Goal: Information Seeking & Learning: Learn about a topic

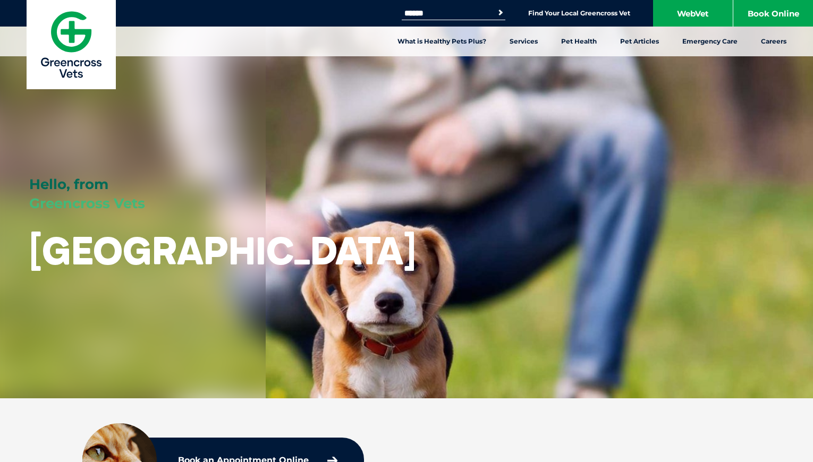
click at [96, 66] on img at bounding box center [71, 44] width 89 height 89
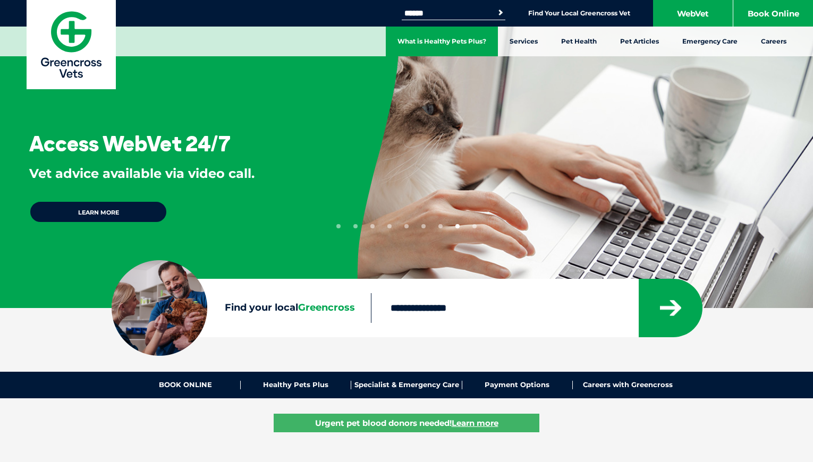
click at [422, 43] on link "What is Healthy Pets Plus?" at bounding box center [442, 42] width 112 height 30
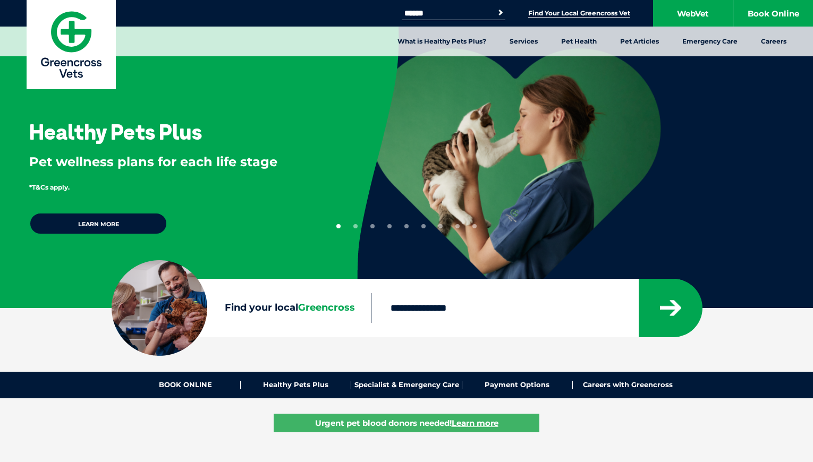
click at [577, 16] on link "Find Your Local Greencross Vet" at bounding box center [579, 13] width 102 height 8
click at [436, 34] on link "What is Healthy Pets Plus?" at bounding box center [442, 42] width 112 height 30
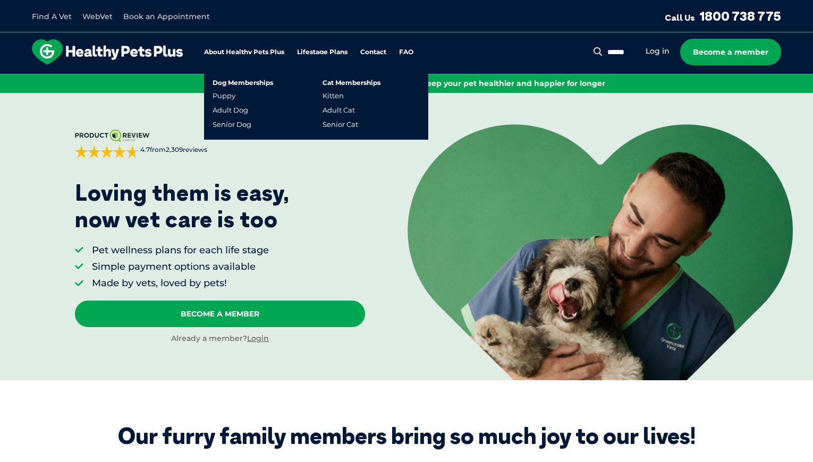
click at [319, 52] on link "Lifestage Plans" at bounding box center [322, 52] width 50 height 7
click at [227, 97] on link "Puppy" at bounding box center [223, 95] width 23 height 9
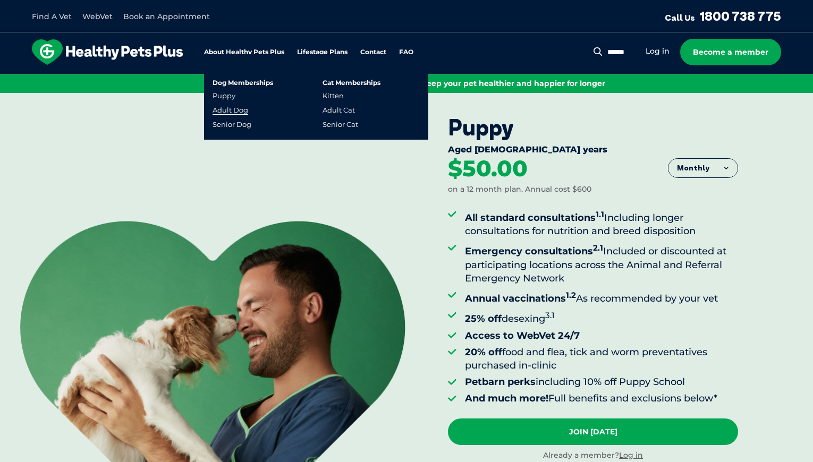
click at [233, 110] on link "Adult Dog" at bounding box center [230, 110] width 36 height 9
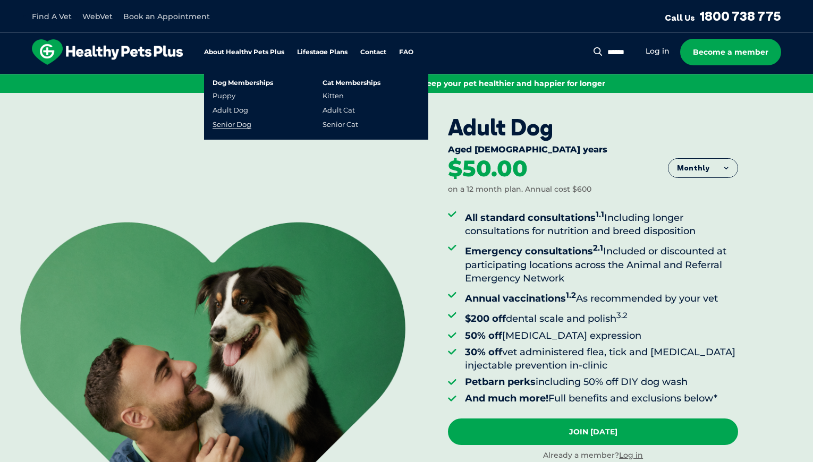
click at [241, 123] on link "Senior Dog" at bounding box center [231, 124] width 39 height 9
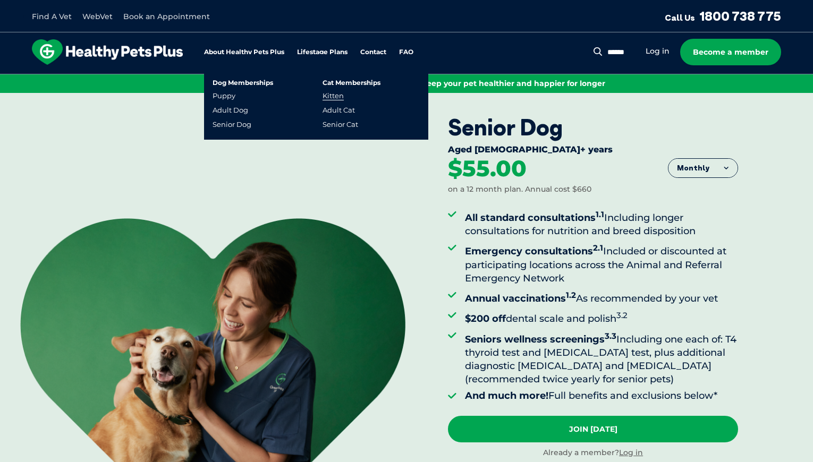
click at [342, 95] on link "Kitten" at bounding box center [332, 95] width 21 height 9
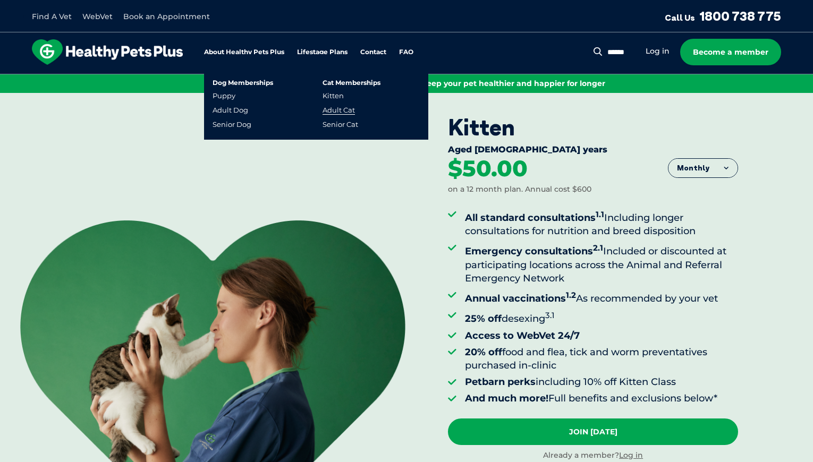
click at [344, 106] on link "Adult Cat" at bounding box center [338, 110] width 32 height 9
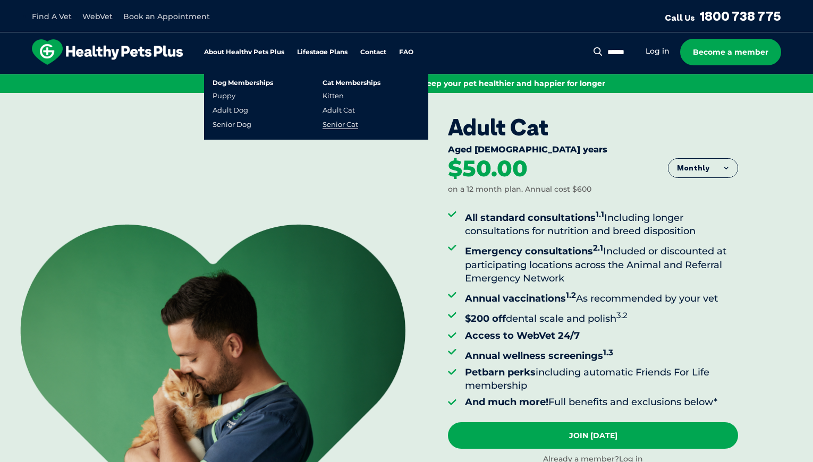
click at [352, 122] on link "Senior Cat" at bounding box center [340, 124] width 36 height 9
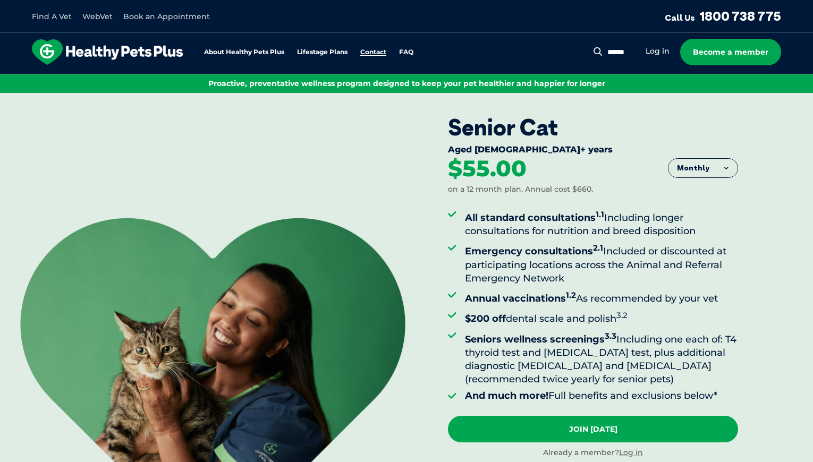
click at [369, 53] on link "Contact" at bounding box center [373, 52] width 26 height 7
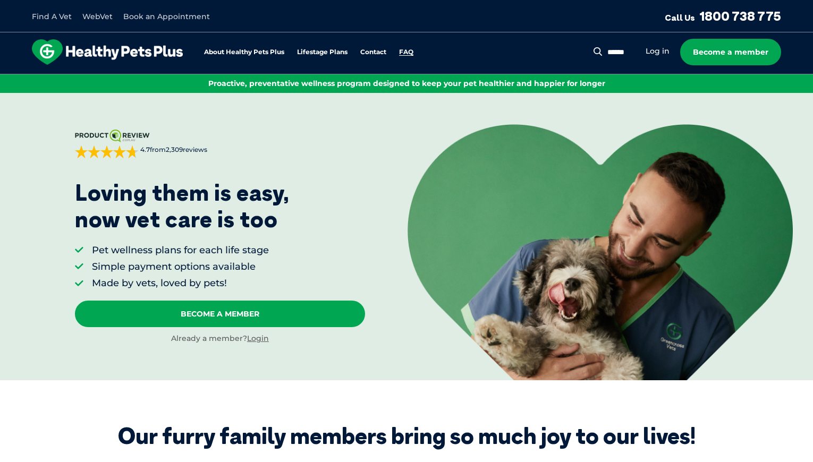
click at [407, 51] on link "FAQ" at bounding box center [406, 52] width 14 height 7
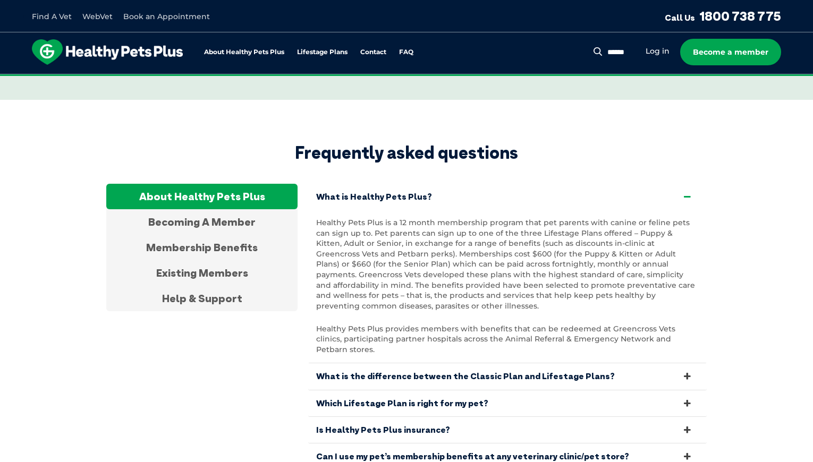
scroll to position [1967, 0]
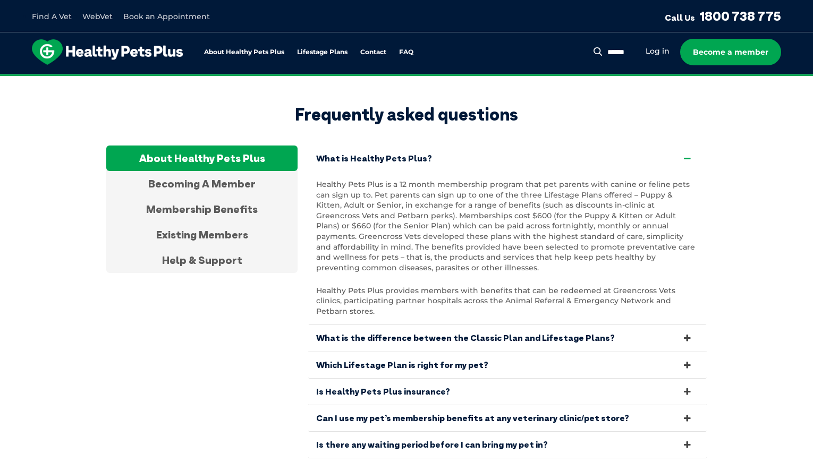
click at [46, 19] on link "Find A Vet" at bounding box center [52, 17] width 40 height 10
click at [56, 53] on img at bounding box center [107, 51] width 151 height 25
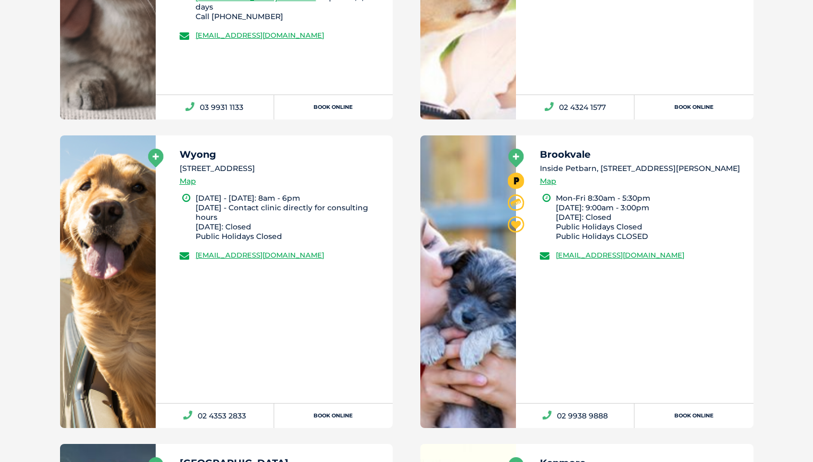
scroll to position [13172, 0]
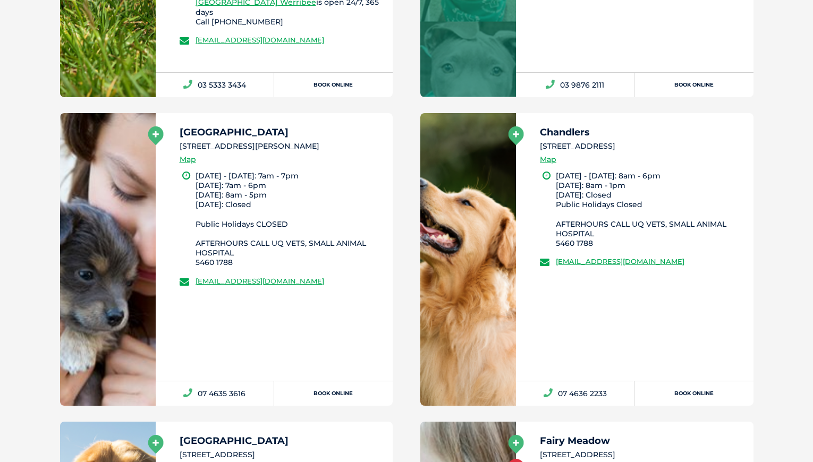
click at [770, 189] on div "After hours emergency vet available at this location Woolloongabba 14 Cleveland…" at bounding box center [406, 339] width 813 height 25683
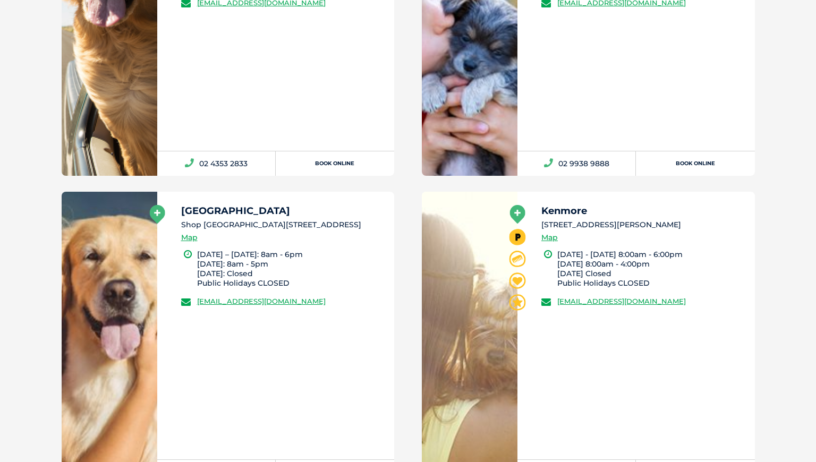
scroll to position [0, 0]
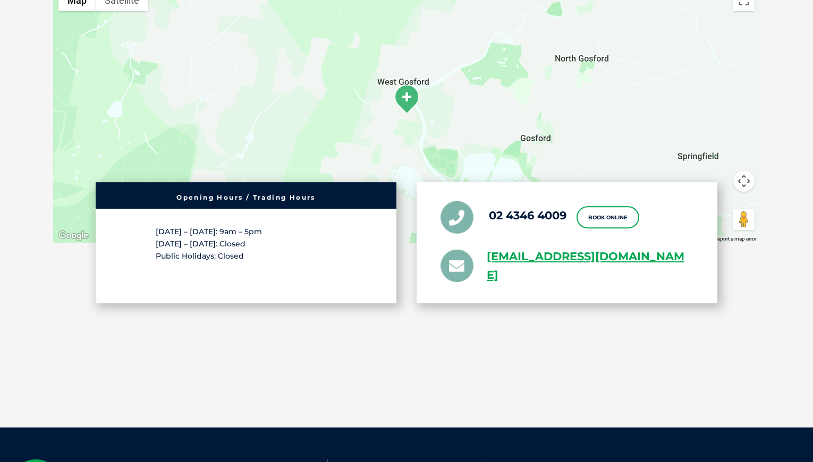
scroll to position [1623, 0]
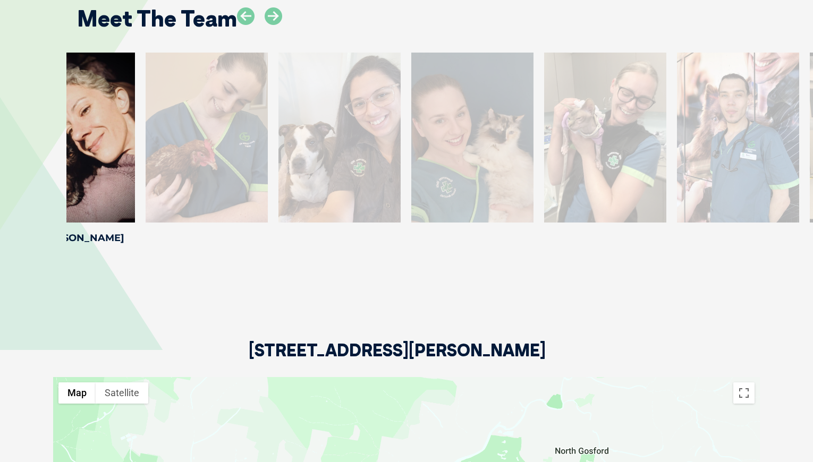
drag, startPoint x: 786, startPoint y: 80, endPoint x: 194, endPoint y: 98, distance: 592.0
click at [194, 98] on div at bounding box center [207, 138] width 122 height 170
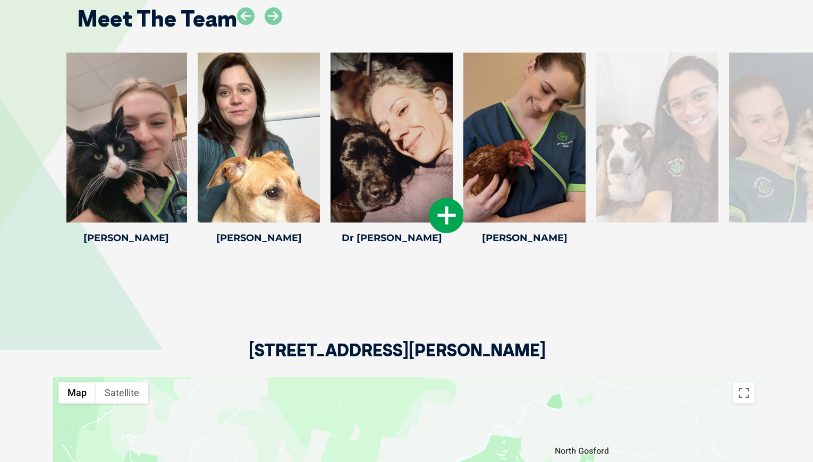
drag, startPoint x: 693, startPoint y: 117, endPoint x: 155, endPoint y: 110, distance: 538.6
click at [463, 111] on div at bounding box center [524, 138] width 122 height 170
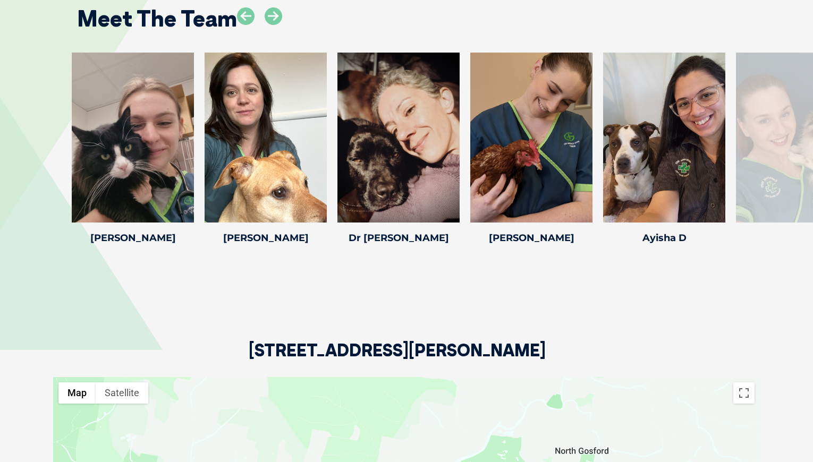
click at [786, 143] on div at bounding box center [797, 138] width 122 height 170
click at [789, 212] on div "Bri B Bri B Veterinary Nurse Bri is a highly experienced nurse who brings a wea…" at bounding box center [796, 150] width 133 height 195
click at [789, 211] on div "Bri B Bri B Veterinary Nurse Bri is a highly experienced nurse who brings a wea…" at bounding box center [796, 150] width 133 height 195
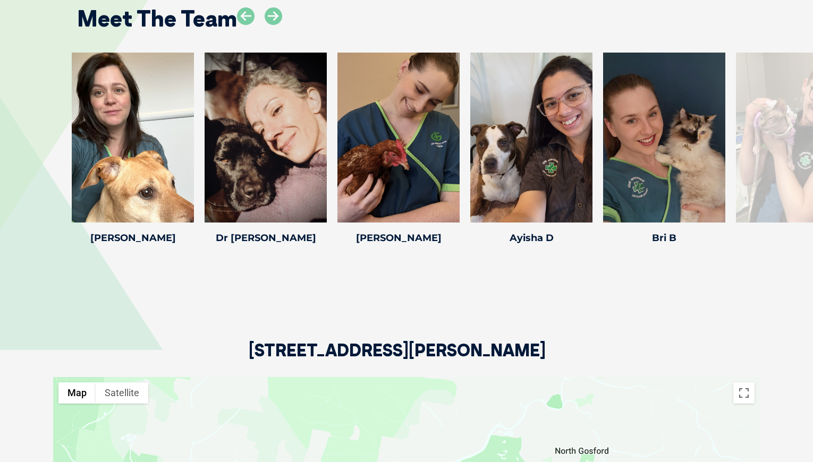
drag, startPoint x: 792, startPoint y: 206, endPoint x: 42, endPoint y: 158, distance: 750.9
click at [42, 158] on div "Tatiana M Tatiana M Tatiana is delighted to be back as the Practice Manager at …" at bounding box center [406, 150] width 813 height 195
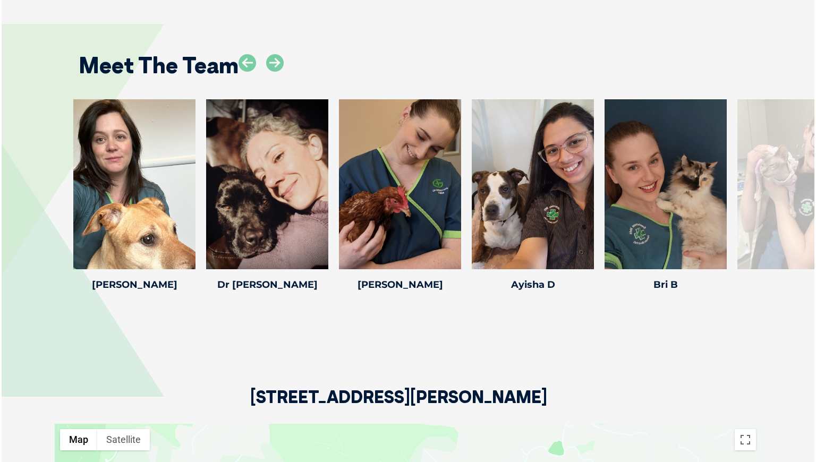
scroll to position [1570, 0]
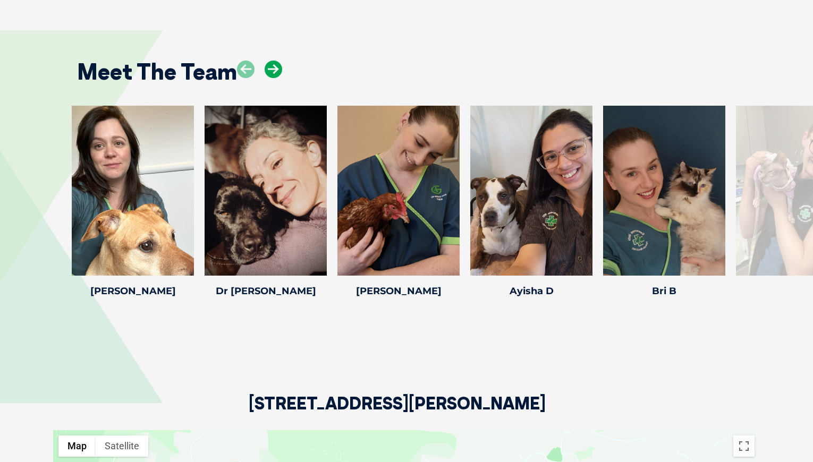
click at [266, 61] on icon at bounding box center [274, 70] width 18 height 18
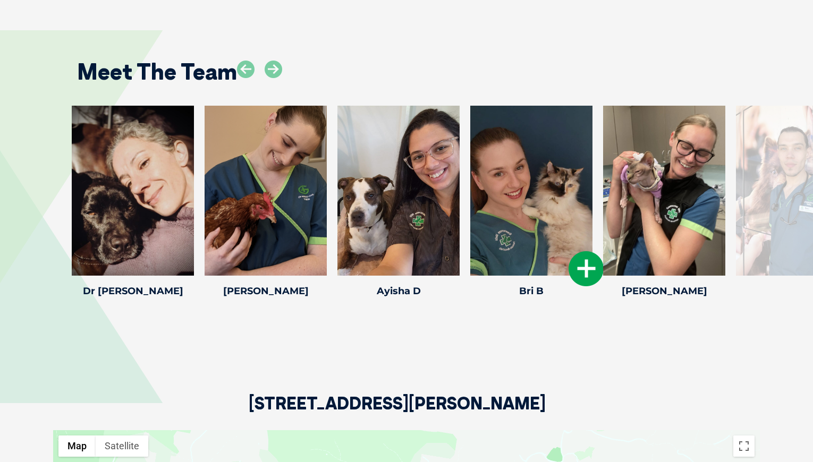
click at [582, 253] on icon at bounding box center [585, 268] width 35 height 35
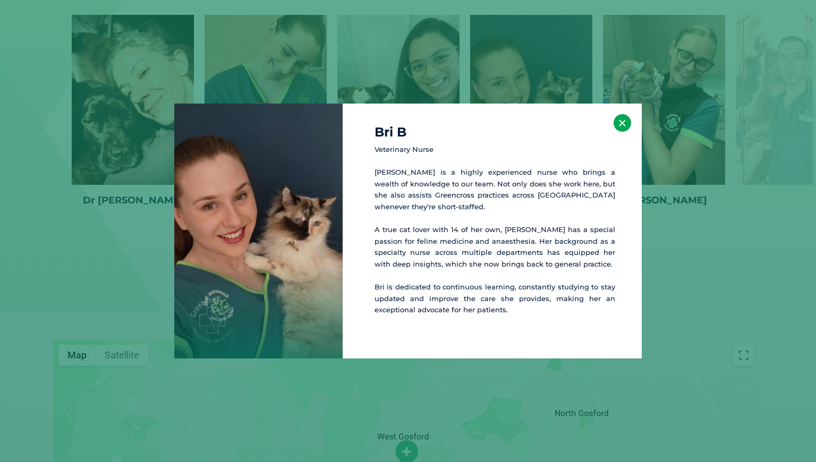
click at [624, 130] on button "×" at bounding box center [622, 123] width 18 height 18
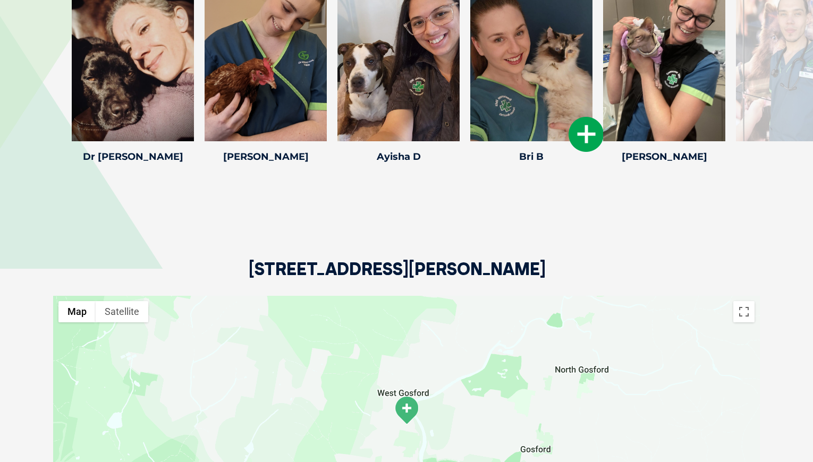
scroll to position [1593, 0]
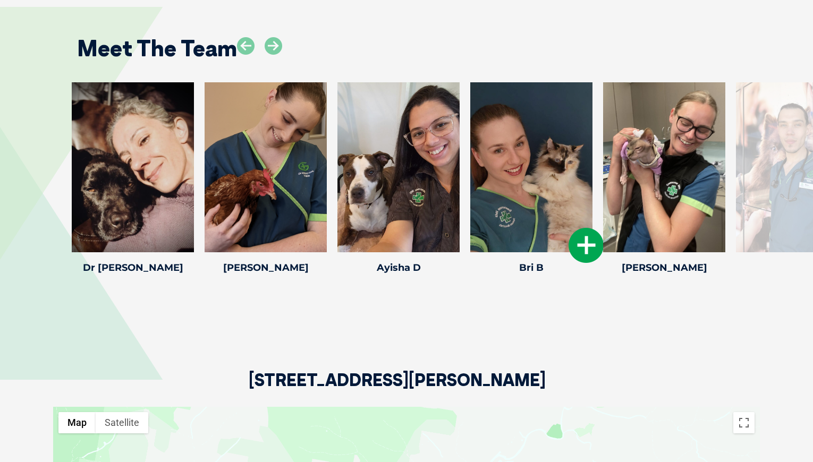
click at [575, 231] on icon at bounding box center [585, 245] width 35 height 35
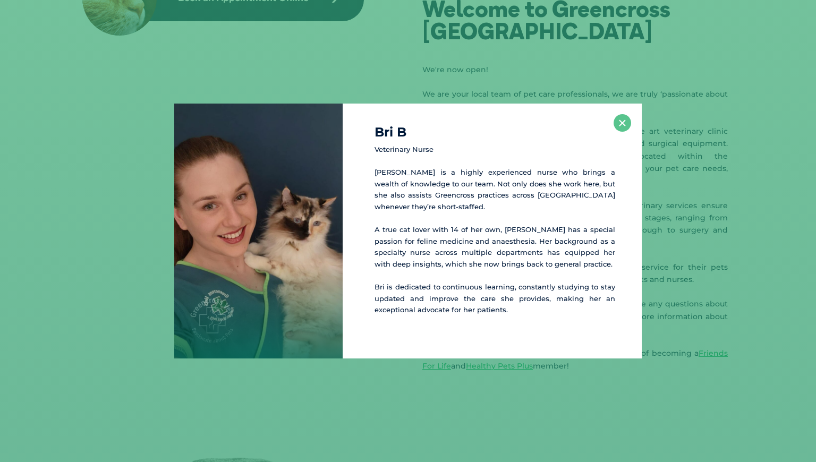
scroll to position [1684, 0]
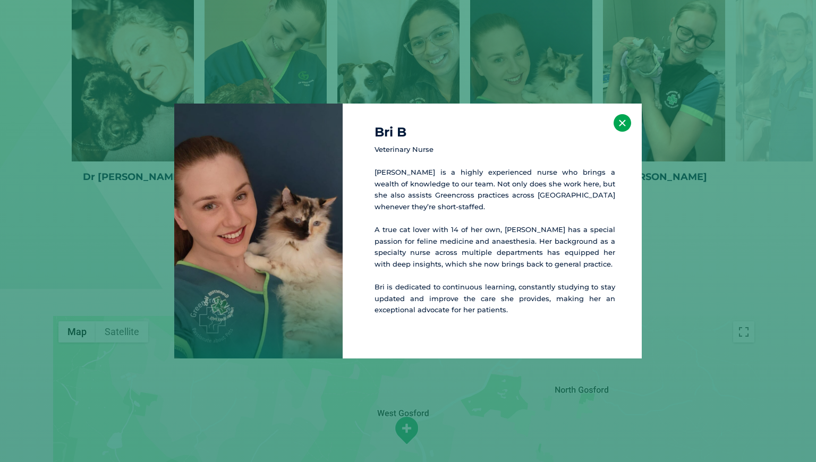
click at [625, 122] on button "×" at bounding box center [622, 123] width 18 height 18
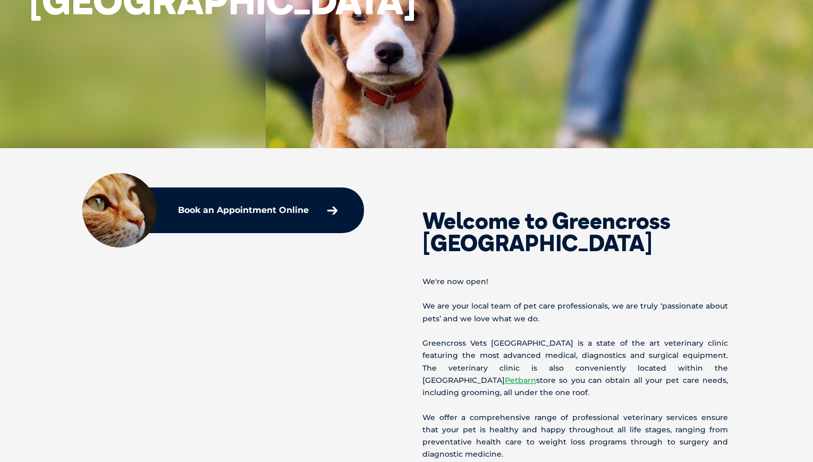
scroll to position [0, 0]
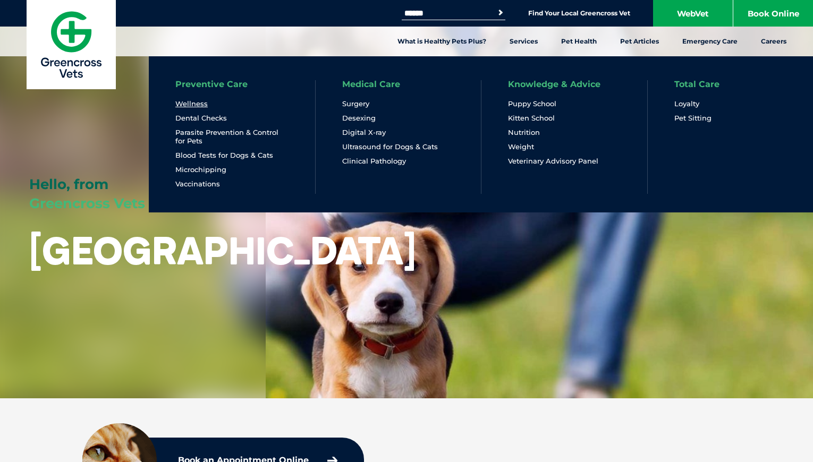
click at [193, 104] on link "Wellness" at bounding box center [191, 103] width 32 height 9
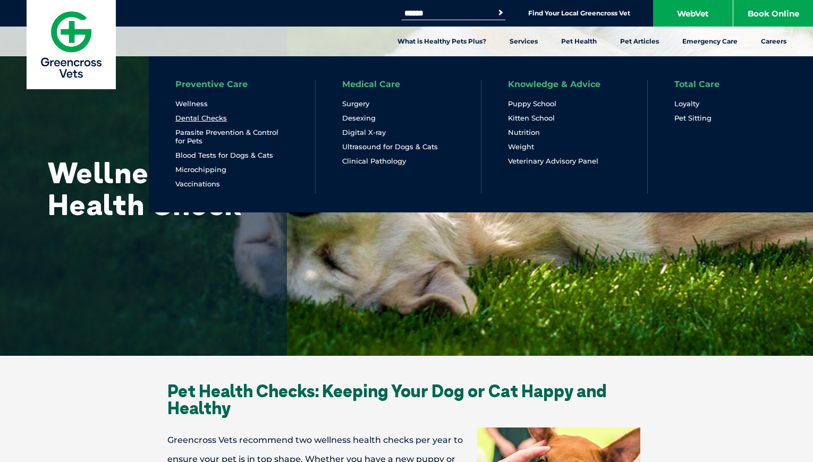
click at [203, 117] on link "Dental Checks" at bounding box center [201, 118] width 52 height 9
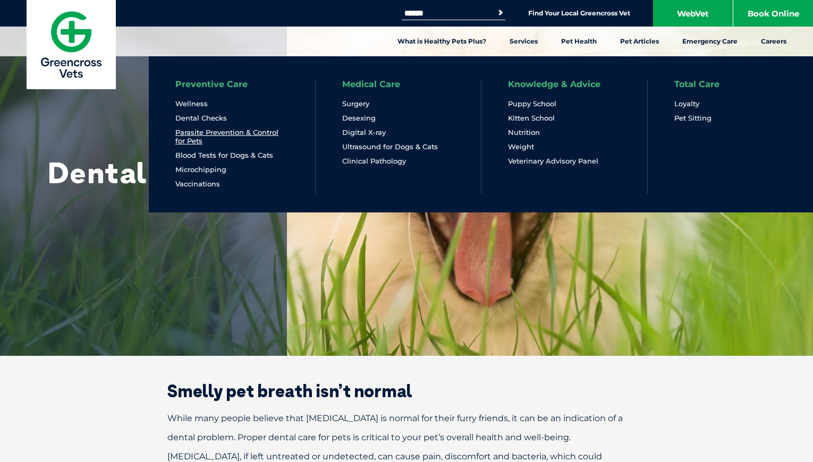
click at [201, 141] on link "Parasite Prevention & Control for Pets" at bounding box center [231, 137] width 113 height 18
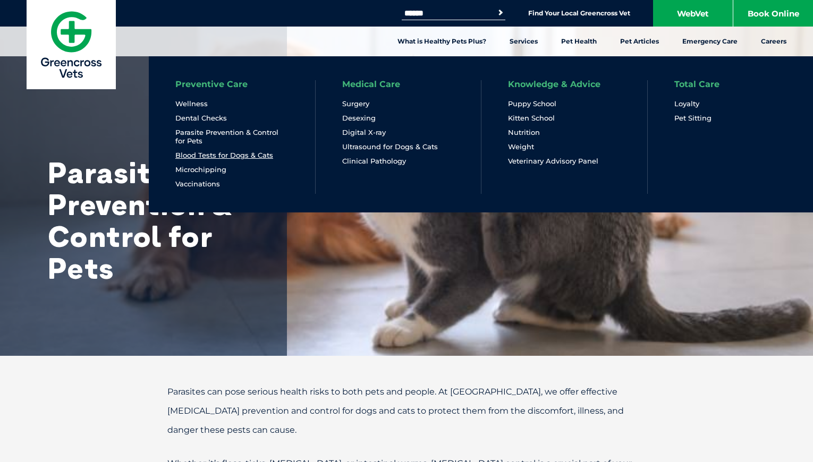
click at [241, 151] on link "Blood Tests for Dogs & Cats" at bounding box center [224, 155] width 98 height 9
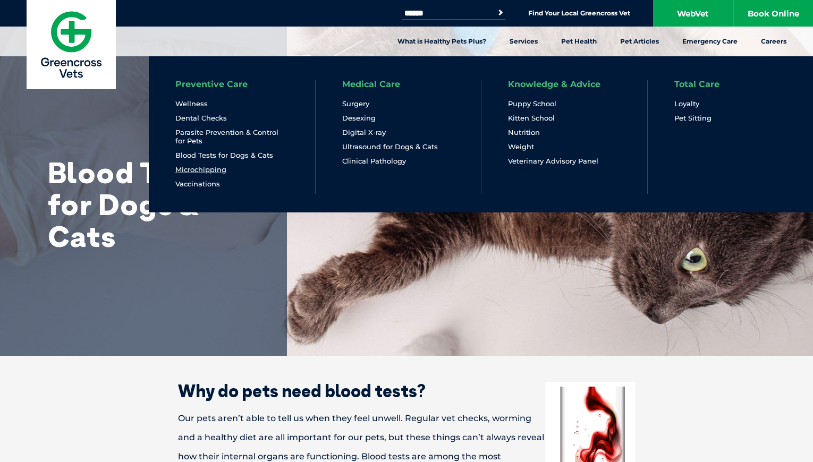
click at [214, 169] on link "Microchipping" at bounding box center [200, 169] width 51 height 9
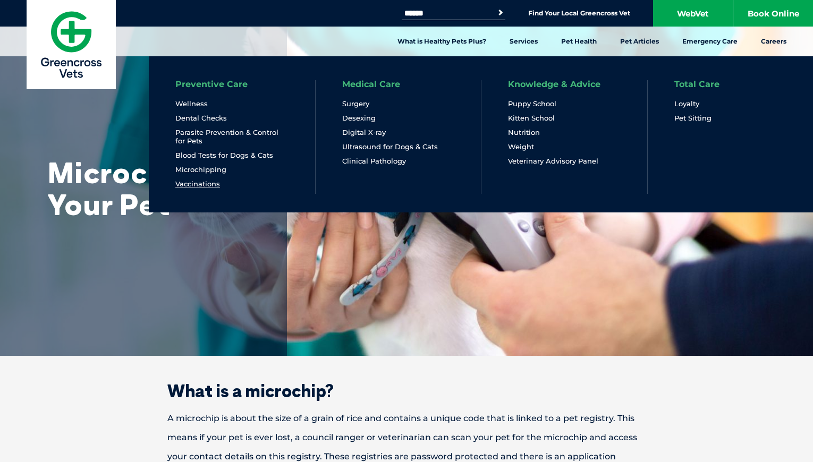
click at [214, 183] on link "Vaccinations" at bounding box center [197, 184] width 45 height 9
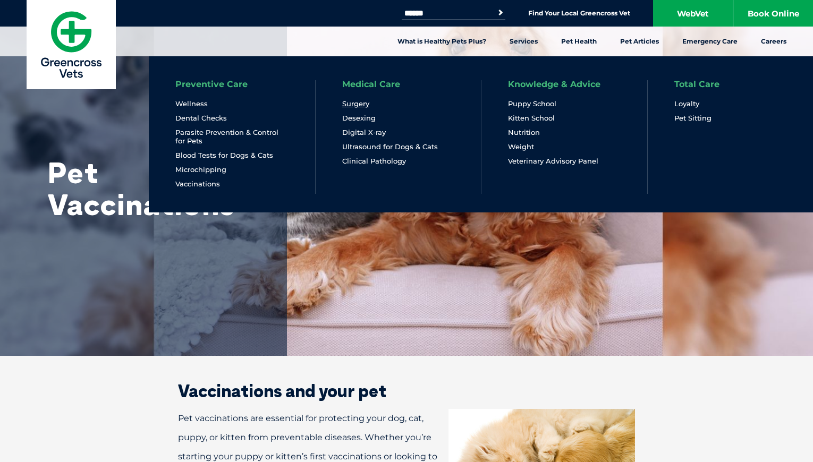
click at [367, 101] on link "Surgery" at bounding box center [355, 103] width 27 height 9
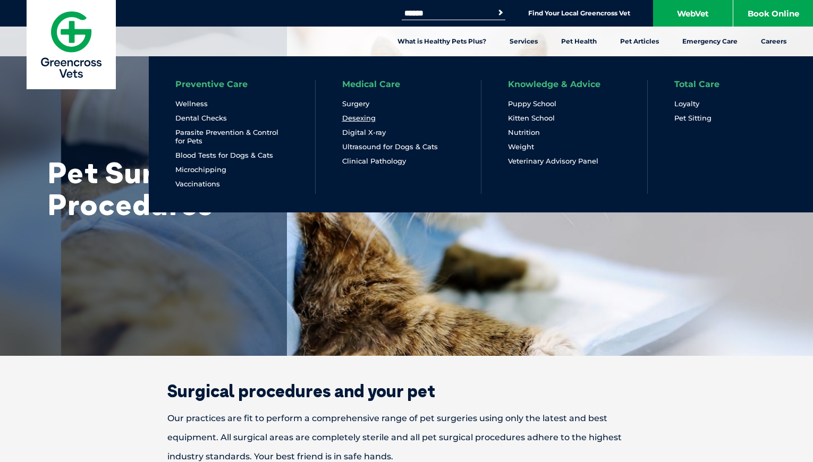
click at [373, 119] on link "Desexing" at bounding box center [358, 118] width 33 height 9
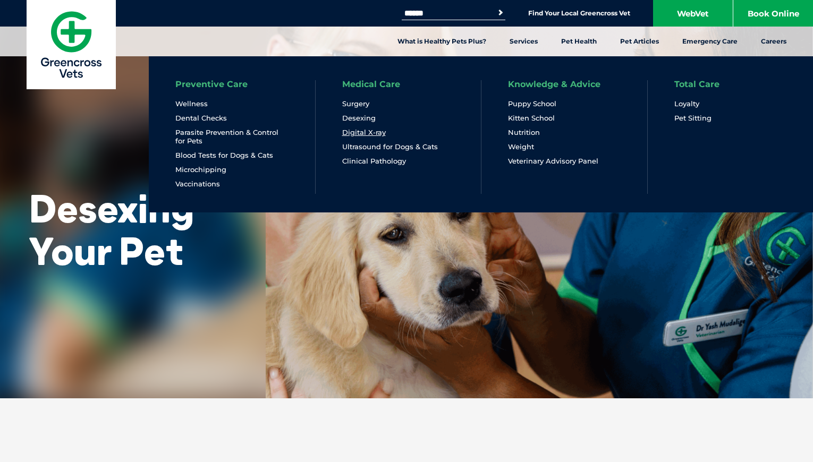
click at [381, 129] on link "Digital X-ray" at bounding box center [364, 132] width 44 height 9
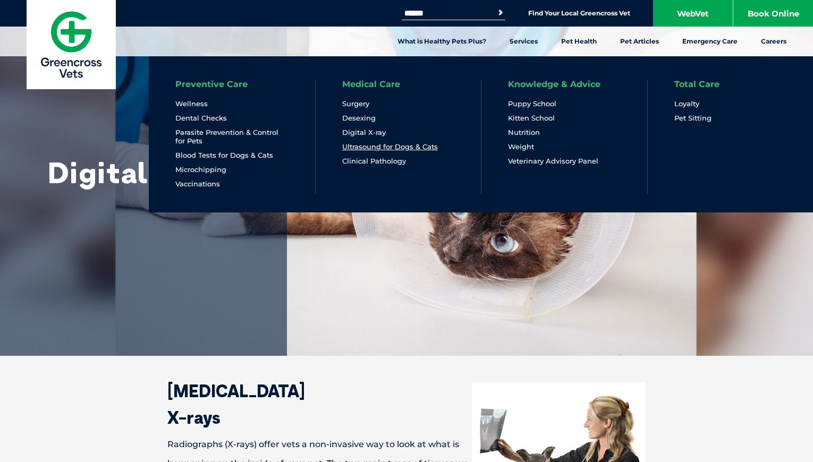
click at [428, 145] on link "Ultrasound for Dogs & Cats" at bounding box center [390, 146] width 96 height 9
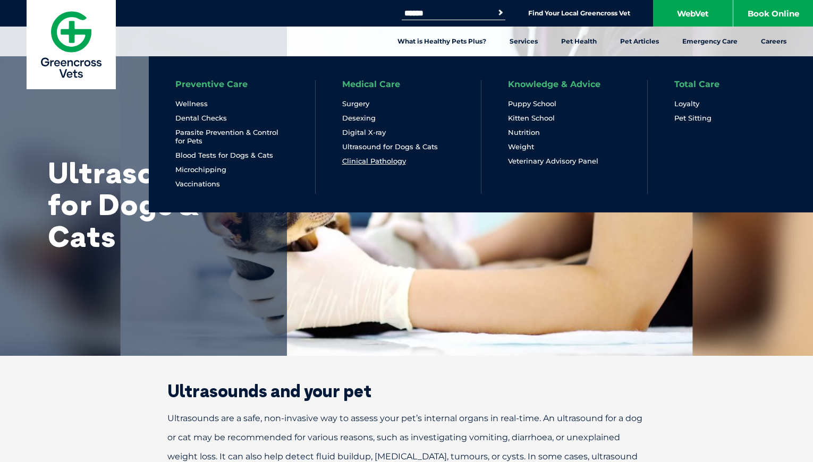
click at [387, 160] on link "Clinical Pathology" at bounding box center [374, 161] width 64 height 9
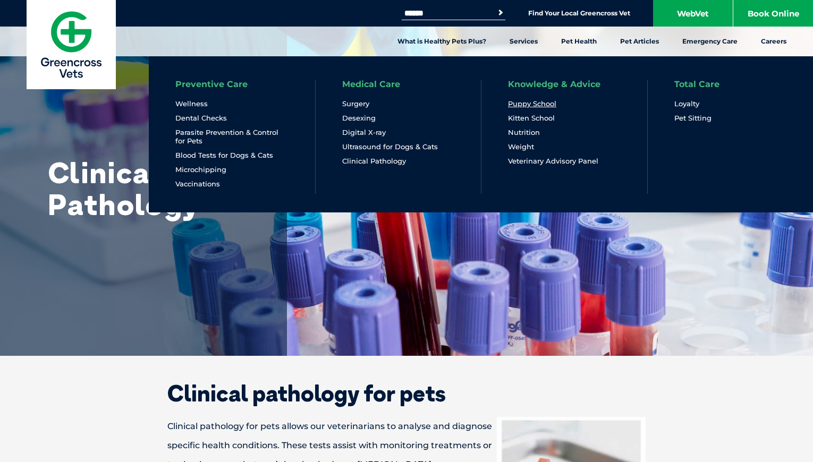
click at [538, 103] on link "Puppy School" at bounding box center [532, 103] width 48 height 9
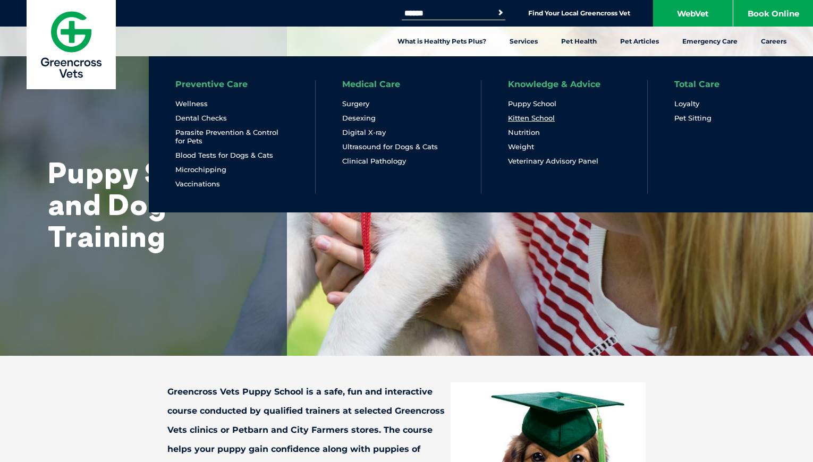
click at [549, 116] on link "Kitten School" at bounding box center [531, 118] width 47 height 9
click at [534, 132] on link "Nutrition" at bounding box center [524, 132] width 32 height 9
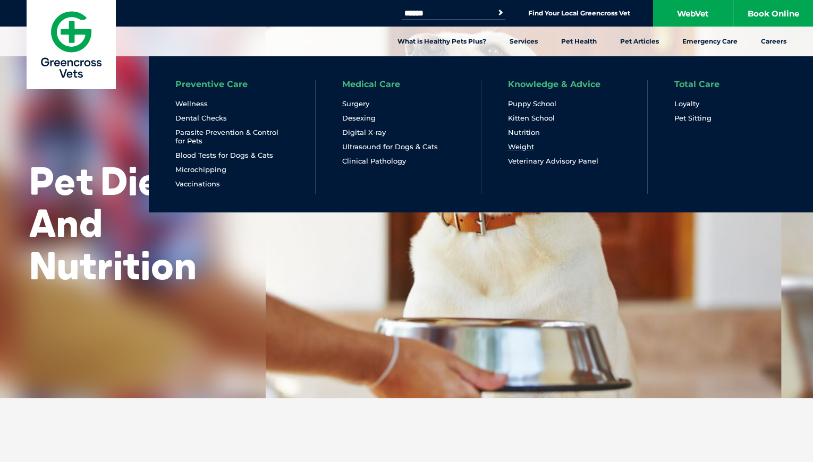
click at [522, 146] on link "Weight" at bounding box center [521, 146] width 26 height 9
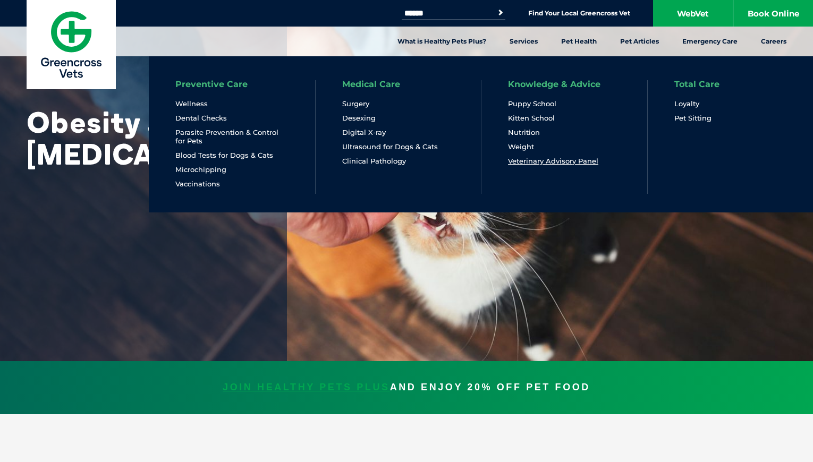
click at [559, 160] on link "Veterinary Advisory Panel" at bounding box center [553, 161] width 90 height 9
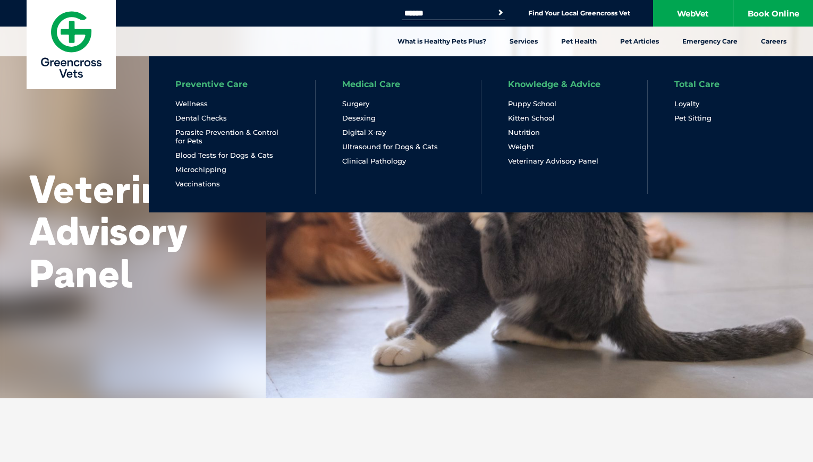
click at [687, 105] on link "Loyalty" at bounding box center [686, 103] width 25 height 9
click at [698, 123] on li "Total Care Loyalty Pet Sitting" at bounding box center [730, 137] width 166 height 114
click at [697, 121] on link "Pet Sitting" at bounding box center [692, 118] width 37 height 9
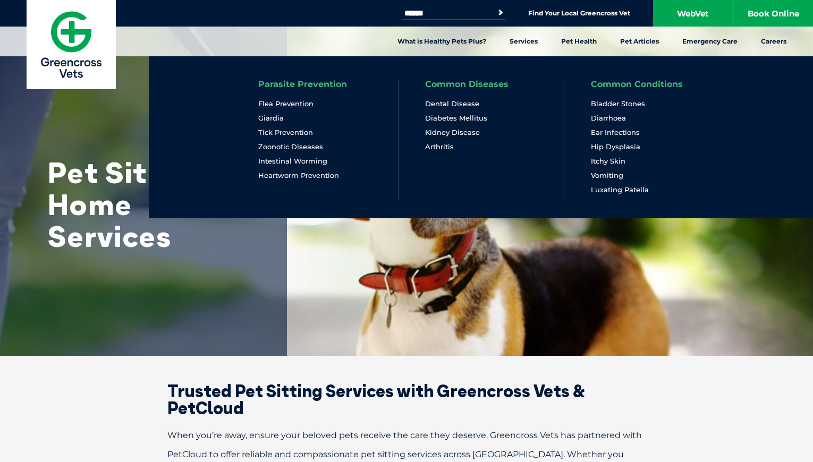
click at [295, 103] on link "Flea Prevention" at bounding box center [285, 103] width 55 height 9
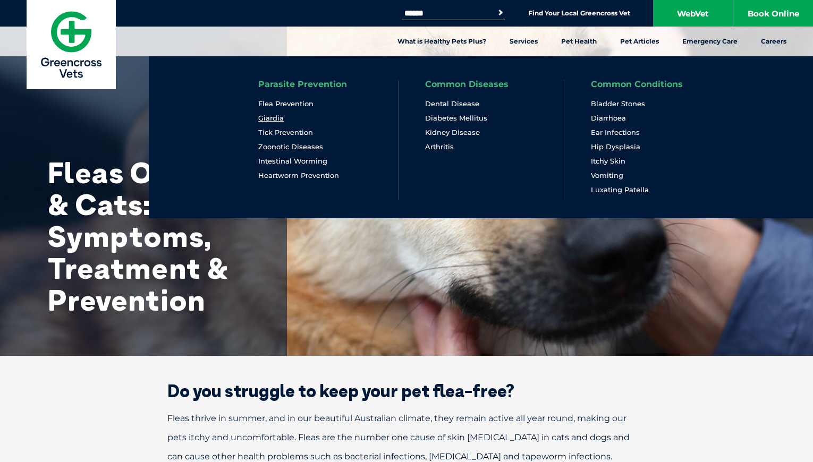
click at [274, 122] on link "Giardia" at bounding box center [270, 118] width 25 height 9
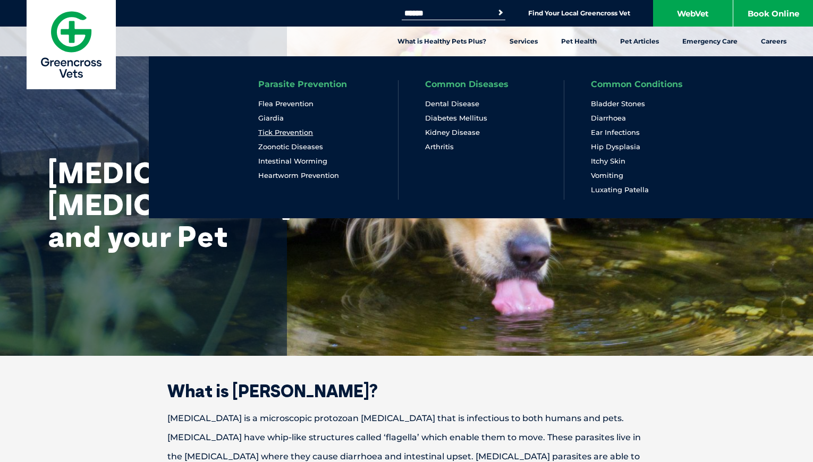
click at [276, 131] on link "Tick Prevention" at bounding box center [285, 132] width 55 height 9
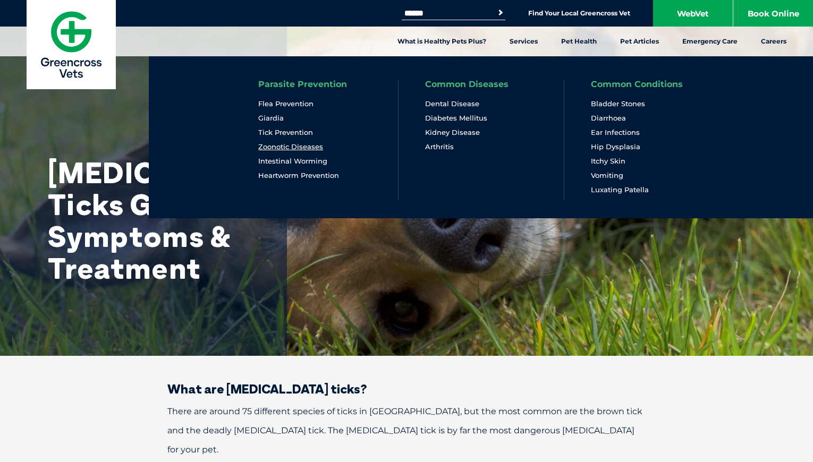
click at [288, 144] on link "Zoonotic Diseases" at bounding box center [290, 146] width 65 height 9
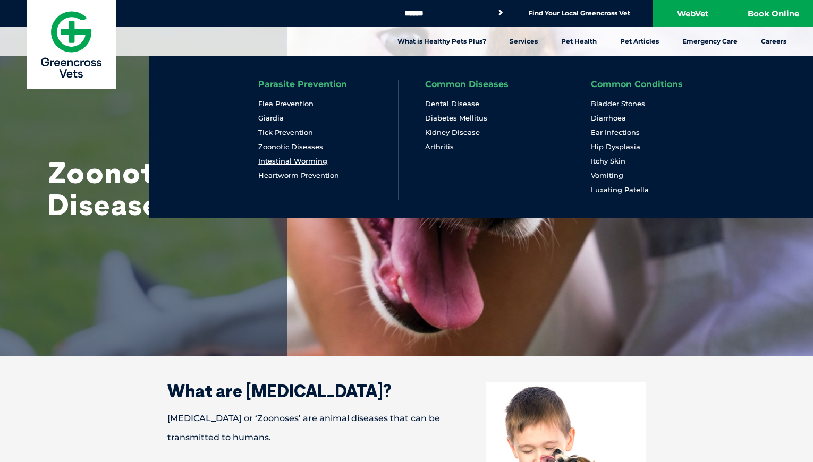
click at [300, 163] on link "Intestinal Worming" at bounding box center [292, 161] width 69 height 9
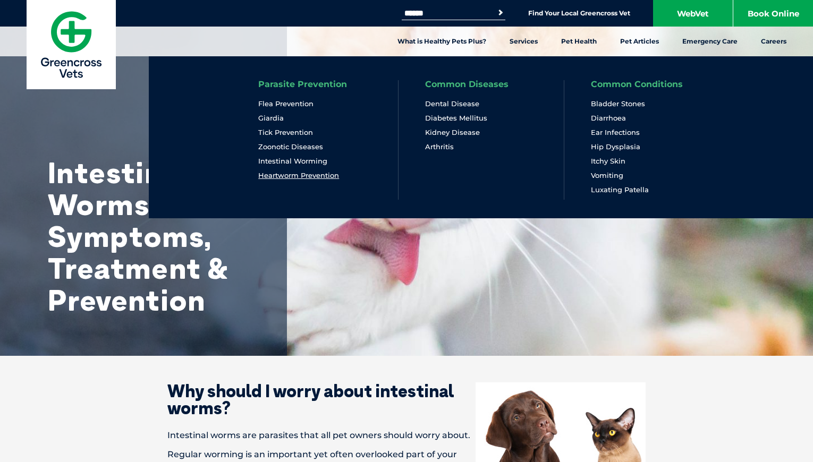
click at [322, 176] on link "Heartworm Prevention" at bounding box center [298, 175] width 81 height 9
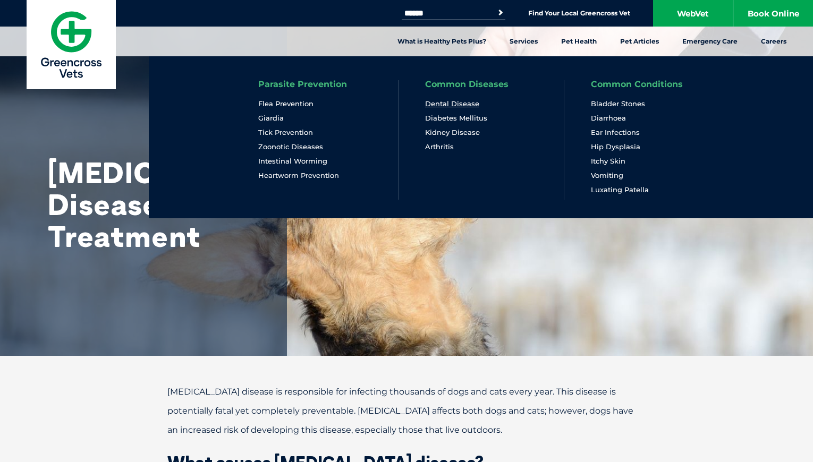
click at [466, 104] on link "Dental Disease" at bounding box center [452, 103] width 54 height 9
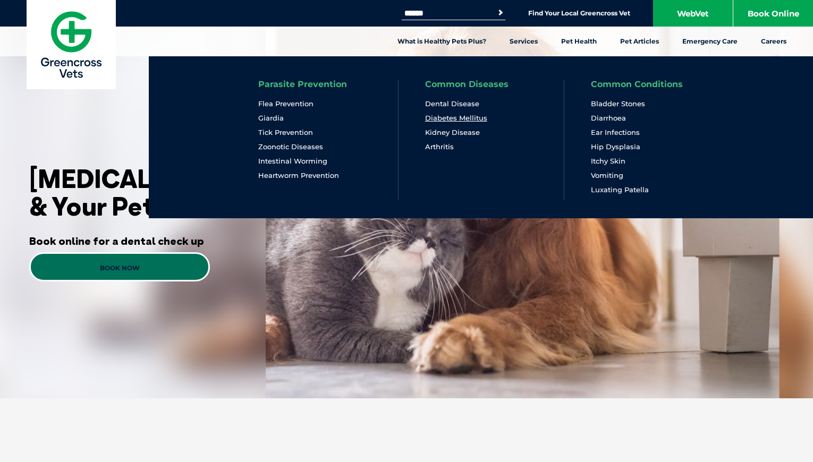
click at [475, 116] on link "Diabetes Mellitus" at bounding box center [456, 118] width 62 height 9
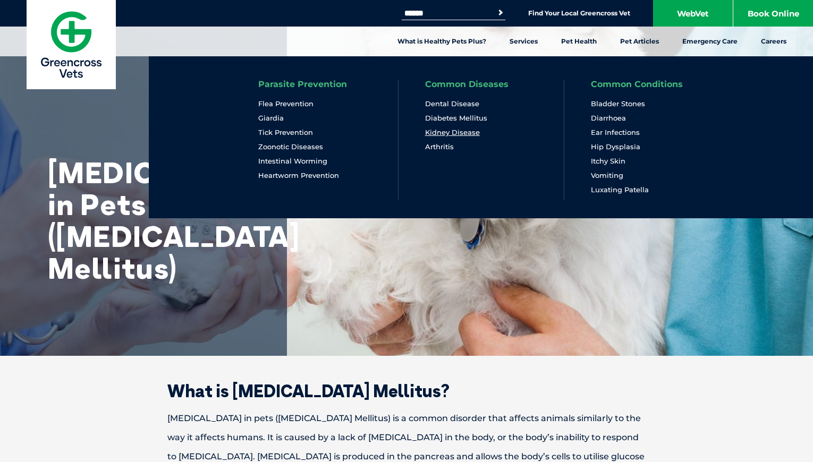
click at [472, 135] on link "Kidney Disease" at bounding box center [452, 132] width 55 height 9
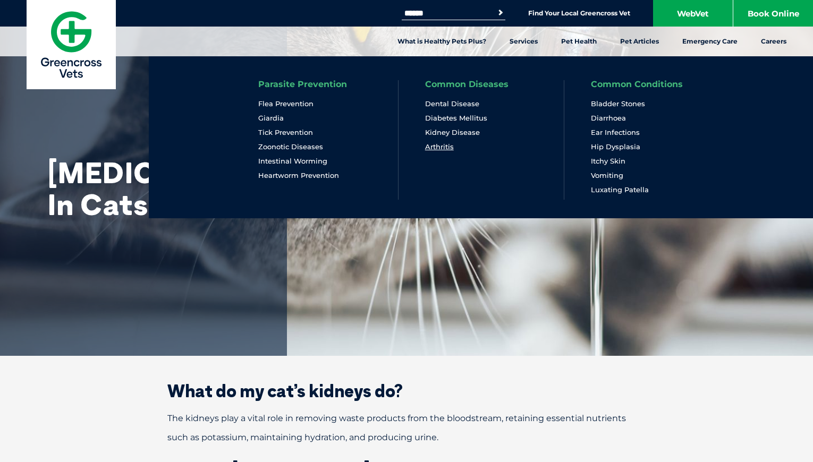
click at [438, 147] on link "Arthritis" at bounding box center [439, 146] width 29 height 9
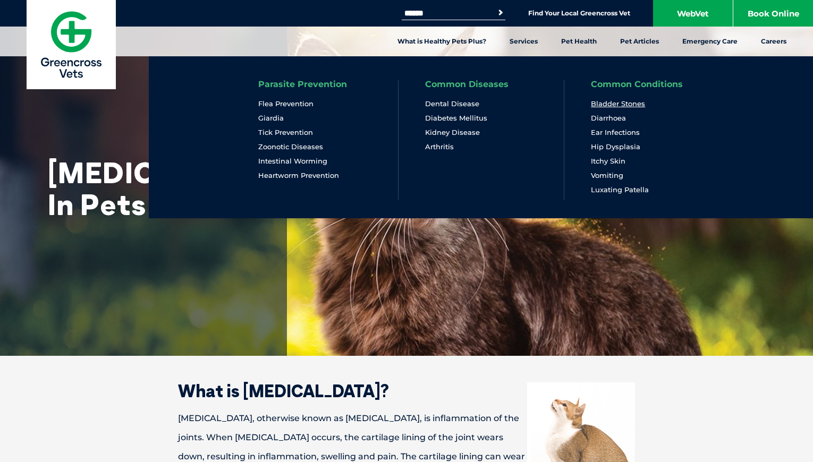
click at [609, 102] on link "Bladder Stones" at bounding box center [618, 103] width 54 height 9
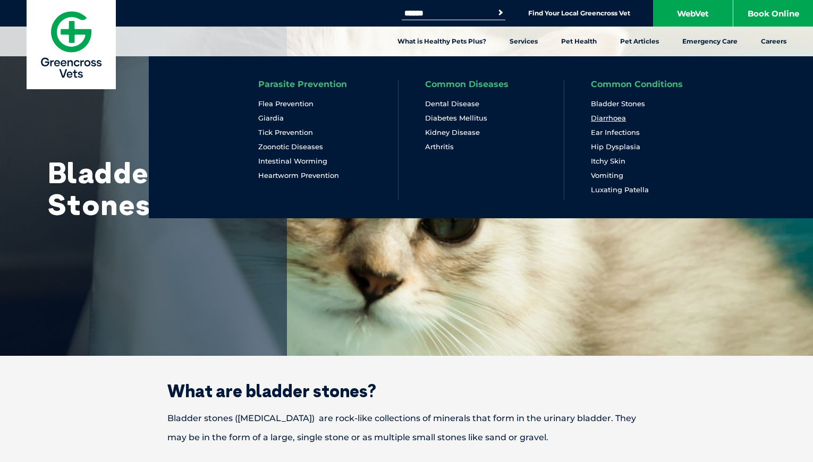
click at [609, 120] on link "Diarrhoea" at bounding box center [608, 118] width 35 height 9
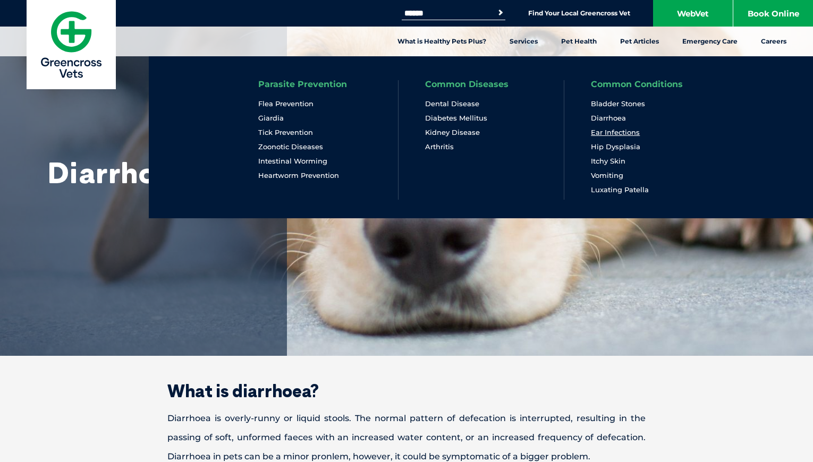
click at [626, 133] on link "Ear Infections" at bounding box center [615, 132] width 49 height 9
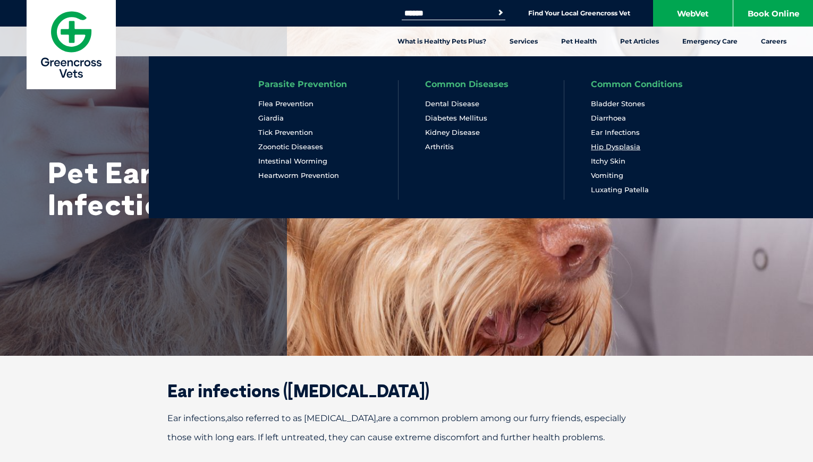
click at [628, 143] on link "Hip Dysplasia" at bounding box center [615, 146] width 49 height 9
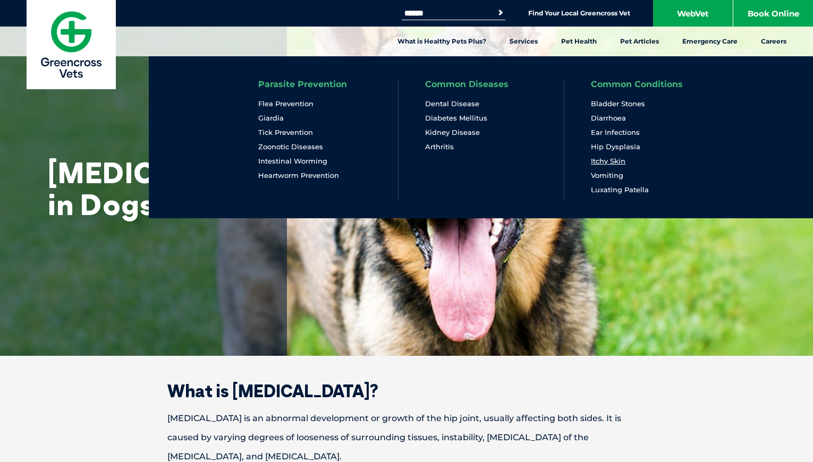
click at [604, 164] on link "Itchy Skin" at bounding box center [608, 161] width 35 height 9
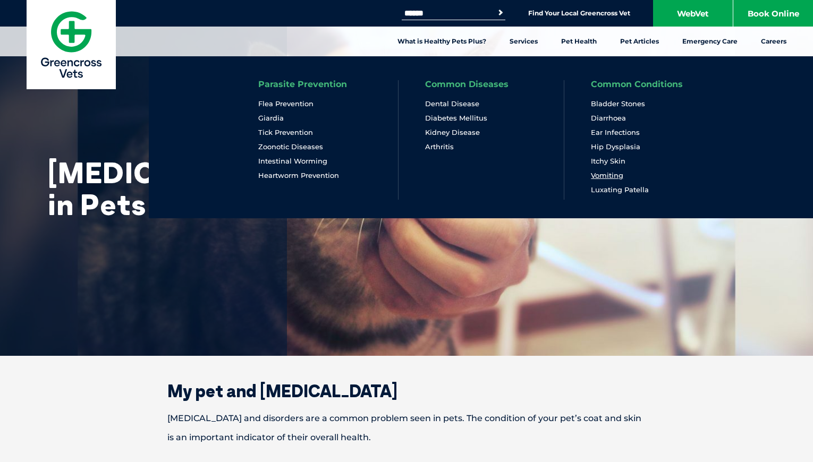
click at [618, 175] on link "Vomiting" at bounding box center [607, 175] width 32 height 9
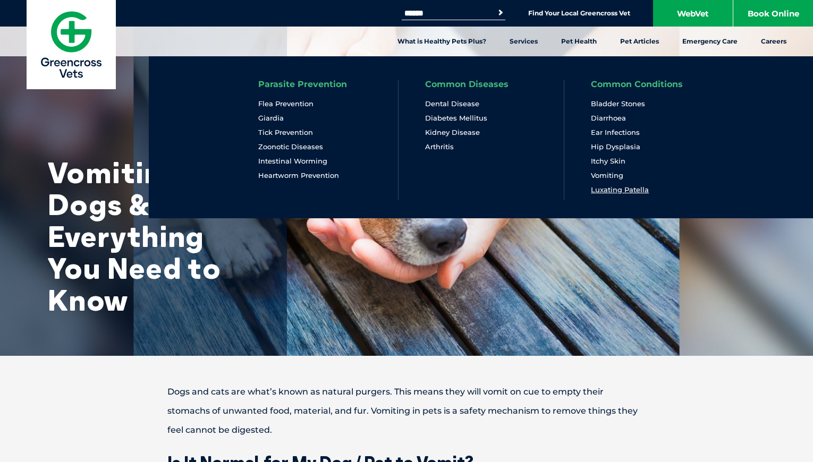
click at [640, 189] on link "Luxating Patella" at bounding box center [620, 189] width 58 height 9
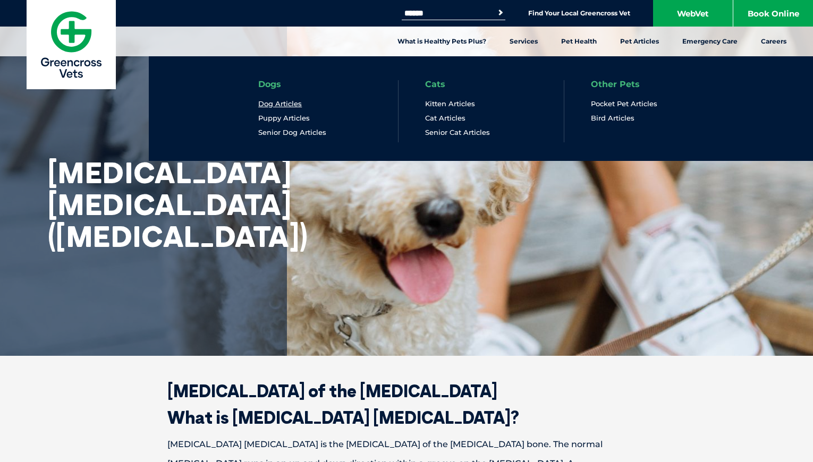
click at [271, 103] on link "Dog Articles" at bounding box center [280, 103] width 44 height 9
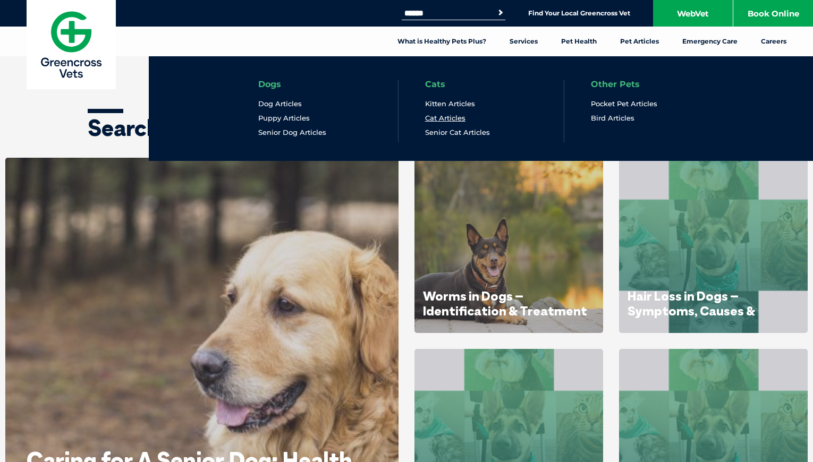
click at [452, 119] on link "Cat Articles" at bounding box center [445, 118] width 40 height 9
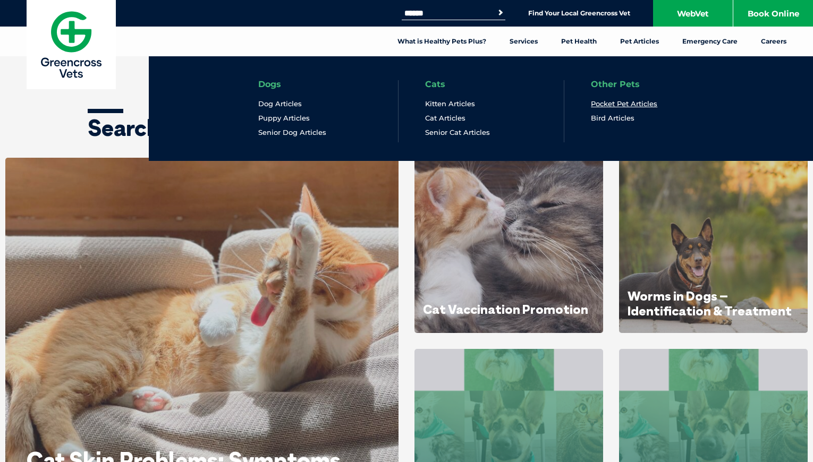
click at [645, 99] on link "Pocket Pet Articles" at bounding box center [624, 103] width 66 height 9
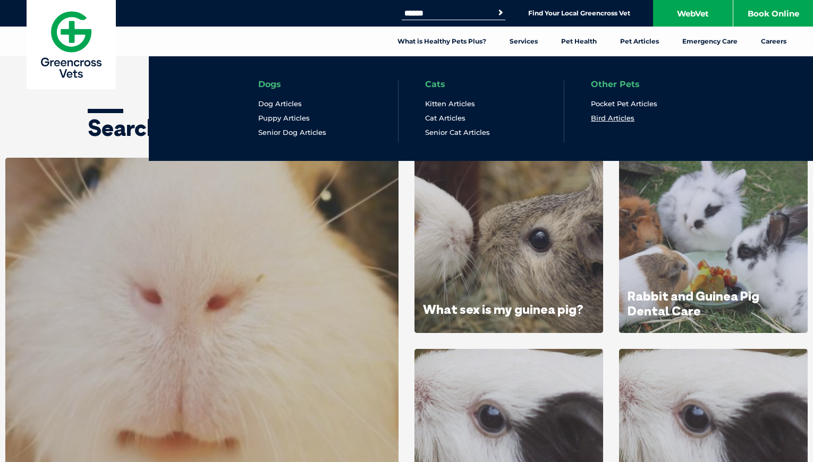
click at [621, 117] on link "Bird Articles" at bounding box center [613, 118] width 44 height 9
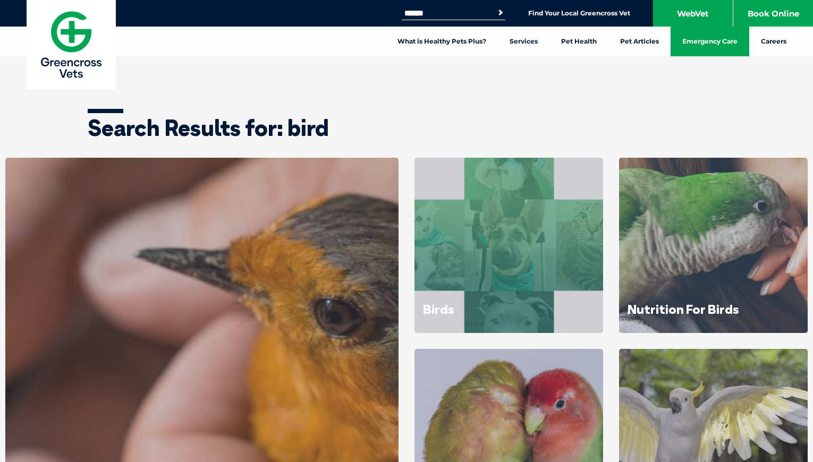
click at [727, 46] on link "Emergency Care" at bounding box center [709, 42] width 79 height 30
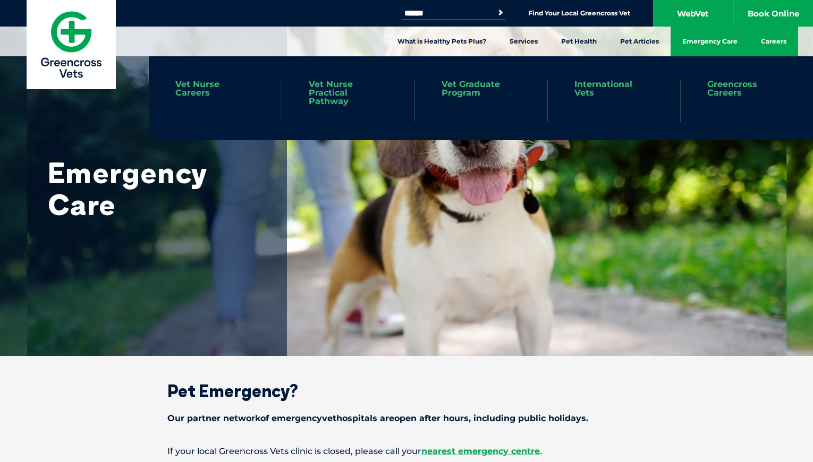
click at [769, 41] on link "Careers" at bounding box center [773, 42] width 49 height 30
